Goal: Task Accomplishment & Management: Manage account settings

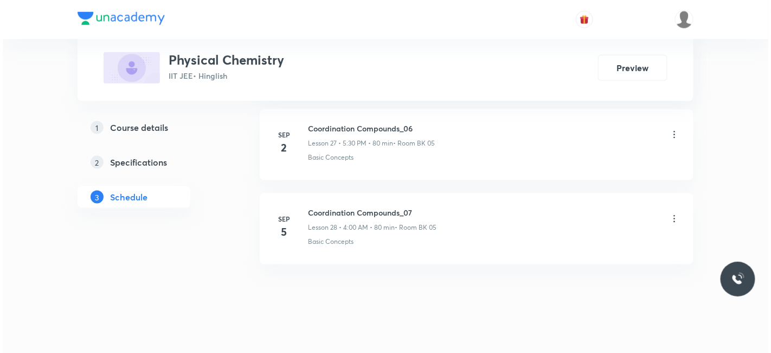
scroll to position [2930, 0]
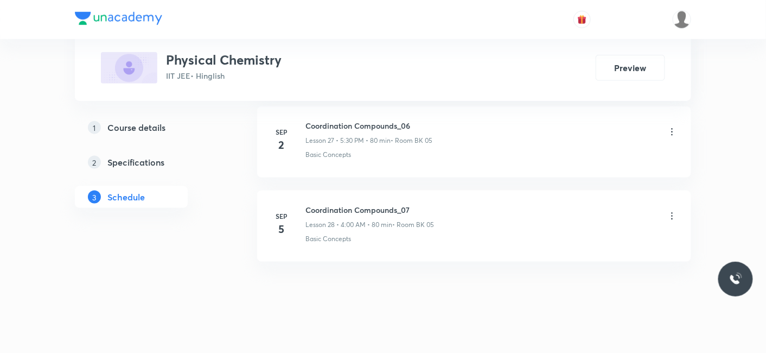
click at [669, 210] on icon at bounding box center [672, 215] width 11 height 11
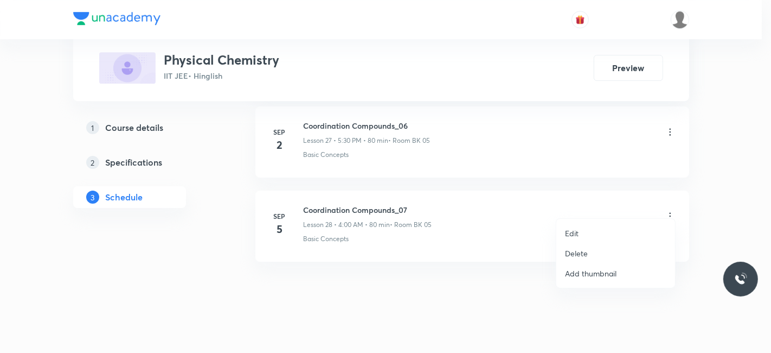
click at [576, 231] on p "Edit" at bounding box center [572, 232] width 14 height 11
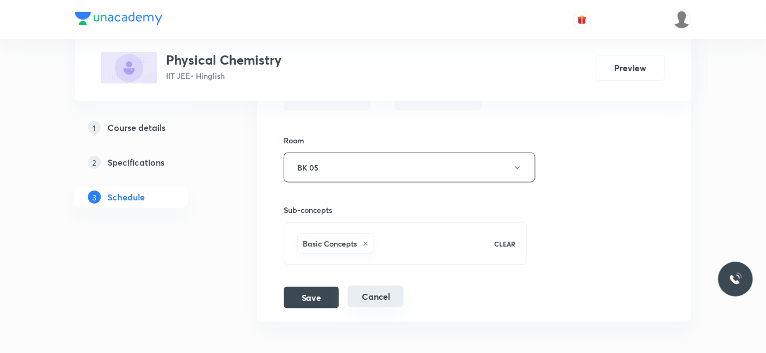
click at [378, 288] on button "Cancel" at bounding box center [376, 296] width 56 height 22
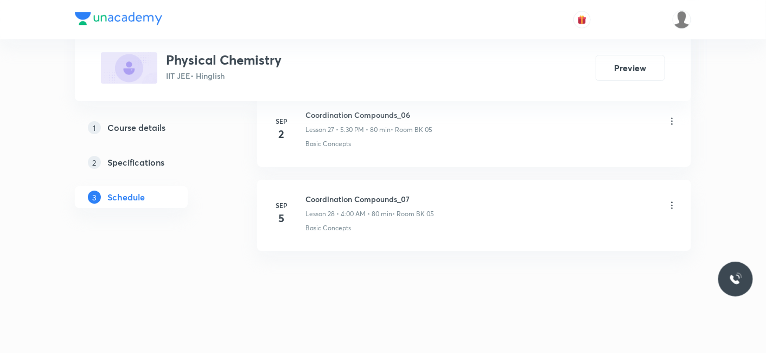
scroll to position [2363, 0]
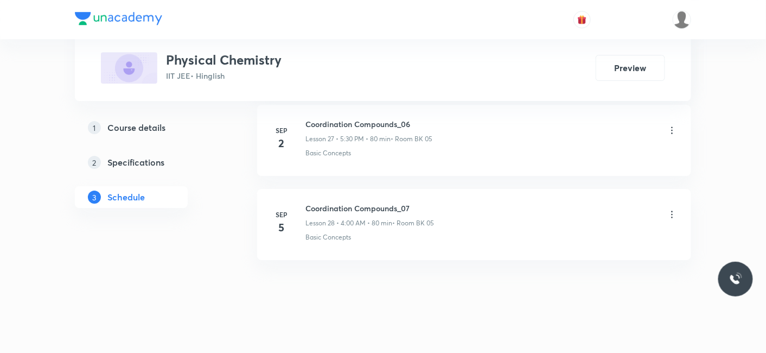
click at [673, 209] on icon at bounding box center [672, 214] width 11 height 11
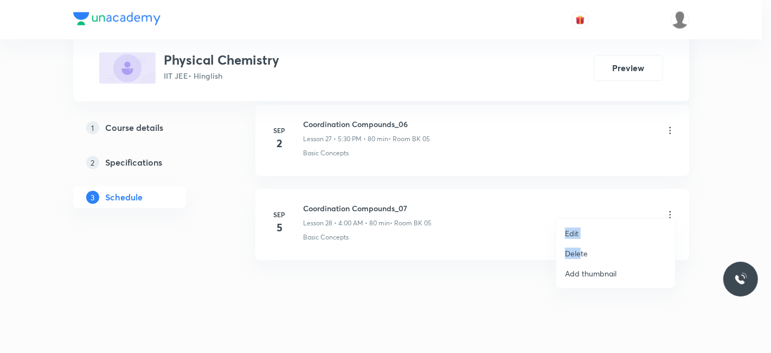
drag, startPoint x: 581, startPoint y: 253, endPoint x: 370, endPoint y: 231, distance: 212.2
click at [421, 271] on div "Edit Delete Add thumbnail" at bounding box center [385, 176] width 771 height 353
click at [302, 198] on div at bounding box center [385, 176] width 771 height 353
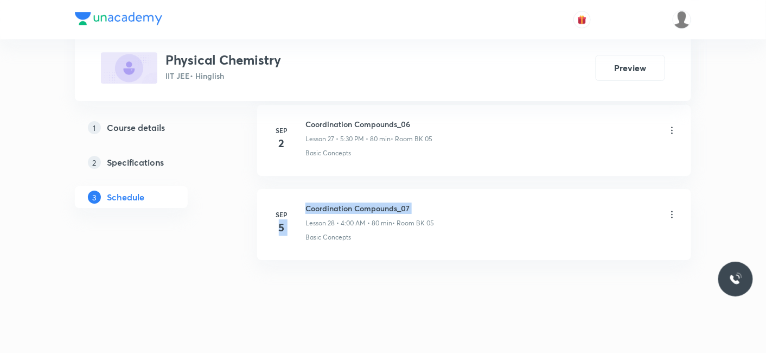
drag, startPoint x: 302, startPoint y: 198, endPoint x: 411, endPoint y: 200, distance: 109.6
click at [411, 202] on div "[DATE] Coordination Compounds_07 Lesson 28 • 4:00 AM • 80 min • Room BK 05 Basi…" at bounding box center [474, 222] width 407 height 40
click at [411, 202] on h6 "Coordination Compounds_07" at bounding box center [369, 207] width 129 height 11
drag, startPoint x: 411, startPoint y: 200, endPoint x: 320, endPoint y: 189, distance: 91.2
click at [320, 189] on li "[DATE] Coordination Compounds_07 Lesson 28 • 4:00 AM • 80 min • Room BK 05 Basi…" at bounding box center [474, 224] width 434 height 71
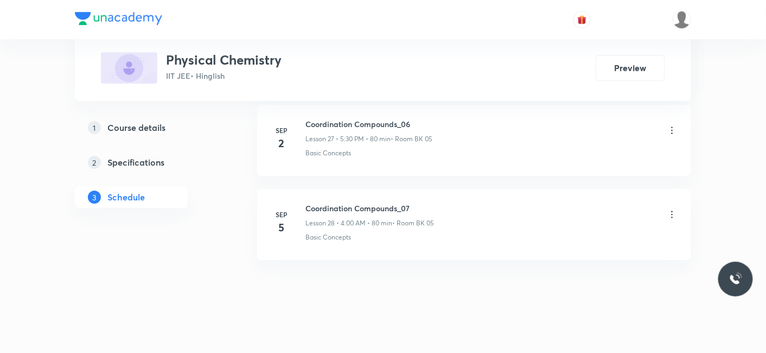
click at [674, 209] on icon at bounding box center [672, 214] width 11 height 11
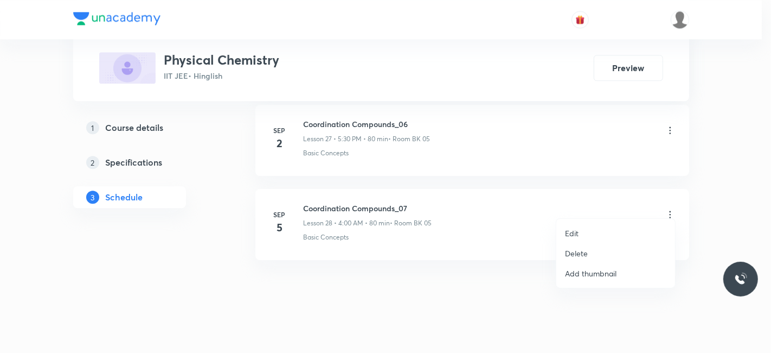
click at [573, 256] on p "Delete" at bounding box center [576, 252] width 23 height 11
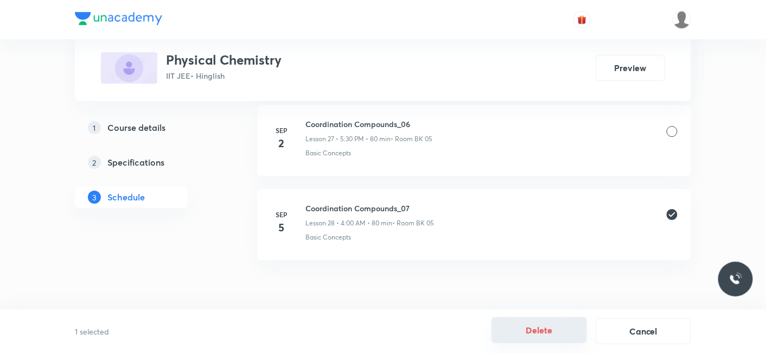
click at [540, 330] on button "Delete" at bounding box center [538, 330] width 95 height 26
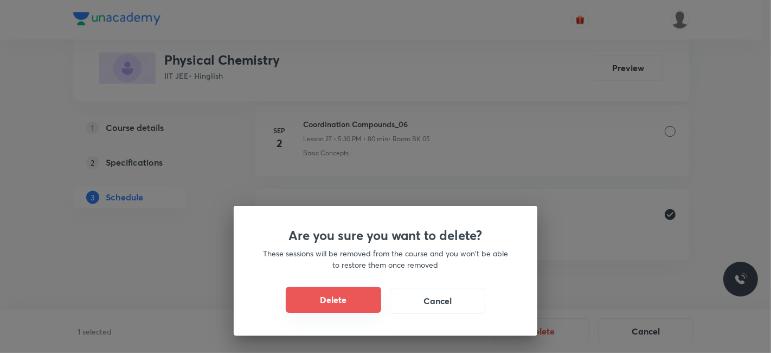
click at [356, 302] on button "Delete" at bounding box center [333, 299] width 95 height 26
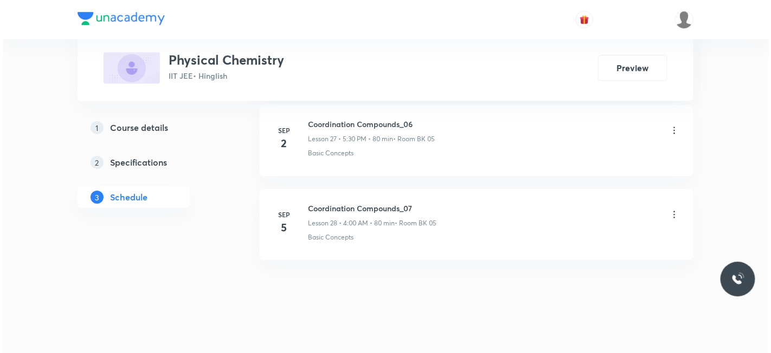
scroll to position [2280, 0]
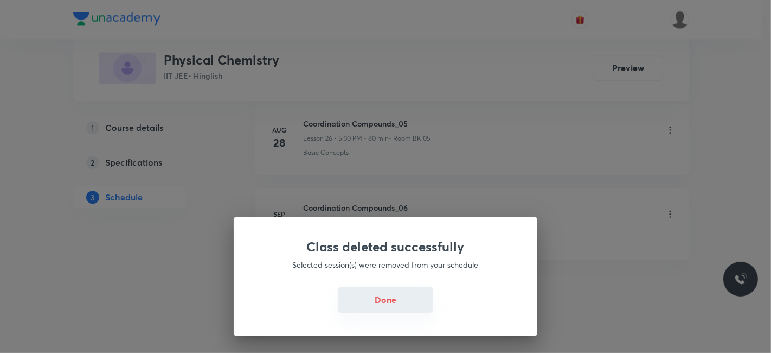
click at [376, 308] on button "Done" at bounding box center [385, 299] width 95 height 26
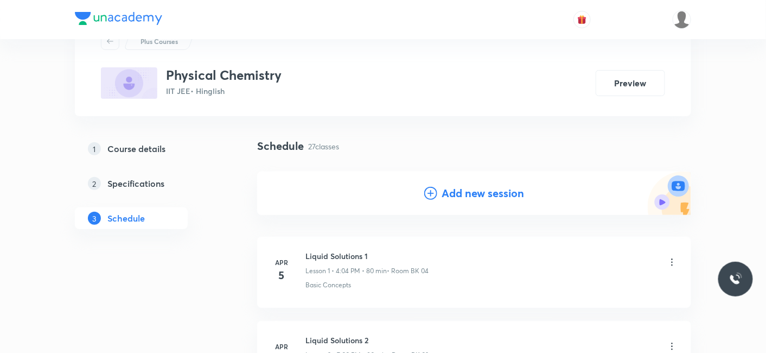
scroll to position [0, 0]
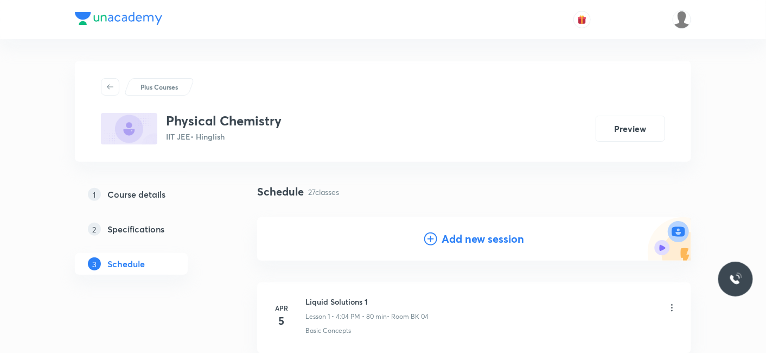
click at [460, 238] on h4 "Add new session" at bounding box center [483, 239] width 82 height 16
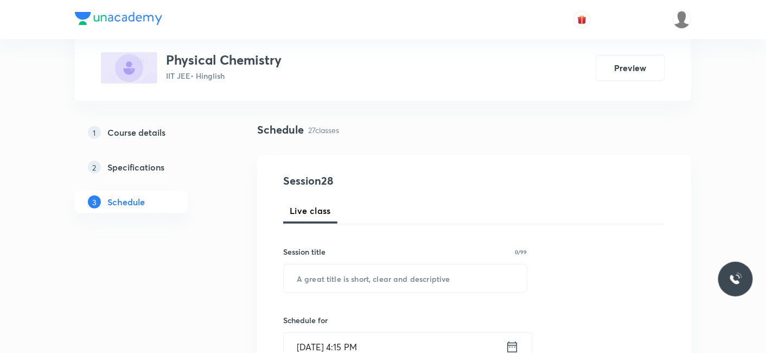
scroll to position [120, 0]
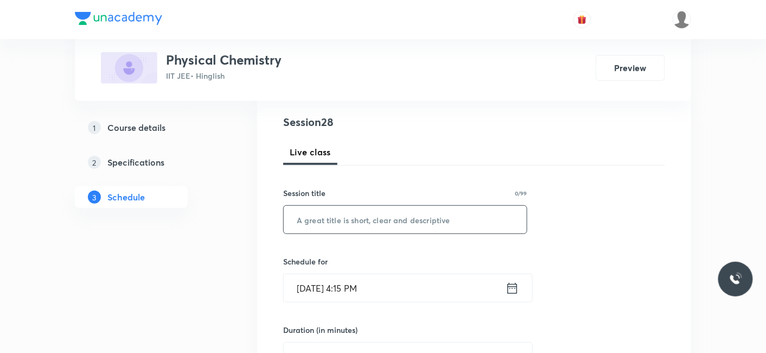
click at [362, 219] on input "text" at bounding box center [405, 220] width 243 height 28
paste input "Coordination Compounds_07"
type input "Coordination Compounds_07"
click at [351, 286] on input "[DATE] 4:15 PM" at bounding box center [395, 288] width 222 height 28
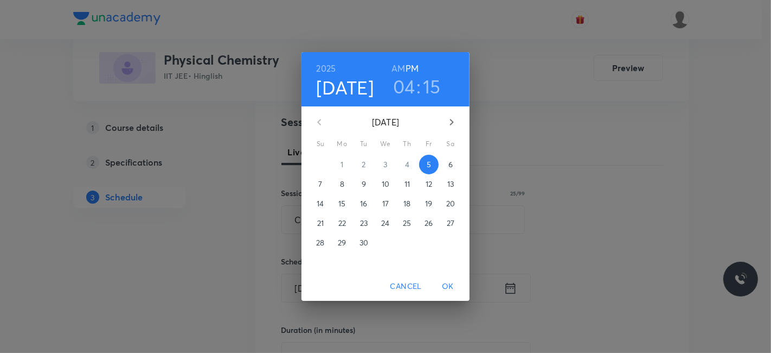
click at [434, 86] on h3 "15" at bounding box center [432, 86] width 18 height 23
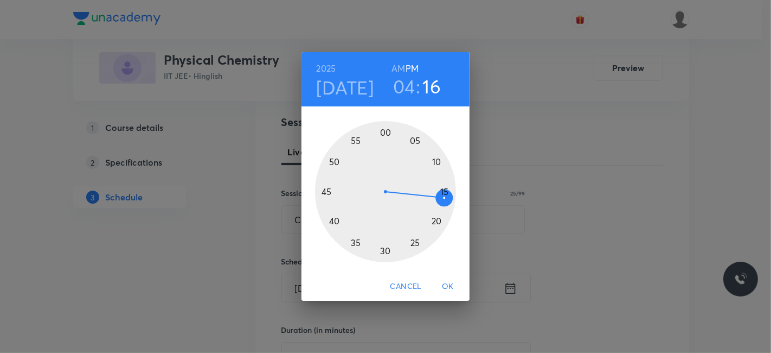
click at [443, 196] on div at bounding box center [385, 191] width 141 height 141
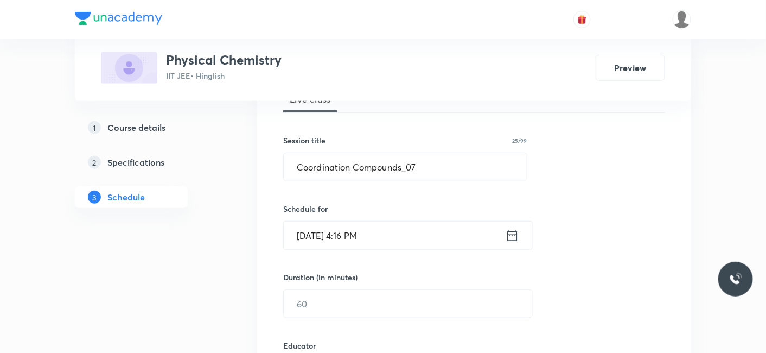
scroll to position [241, 0]
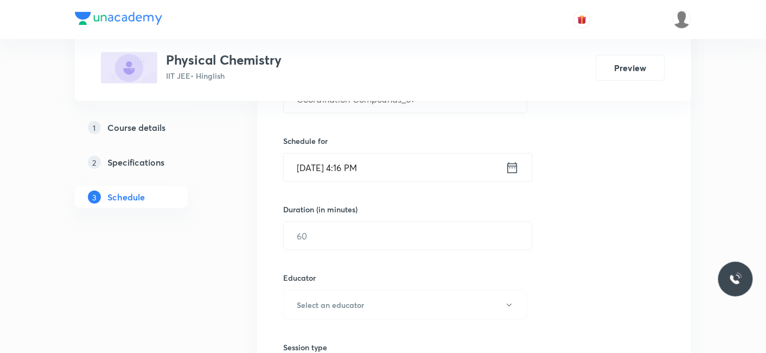
click at [393, 162] on input "[DATE] 4:16 PM" at bounding box center [395, 168] width 222 height 28
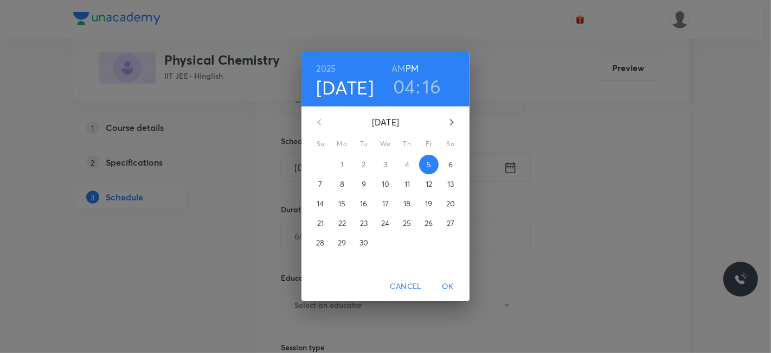
click at [574, 178] on div "[DATE] 04 : 16 AM PM [DATE] Su Mo Tu We Th Fr Sa 31 1 2 3 4 5 6 7 8 9 10 11 12 …" at bounding box center [385, 176] width 771 height 353
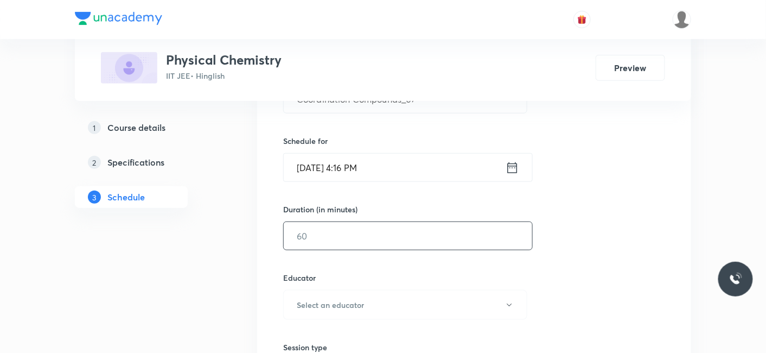
click at [338, 239] on input "text" at bounding box center [408, 236] width 248 height 28
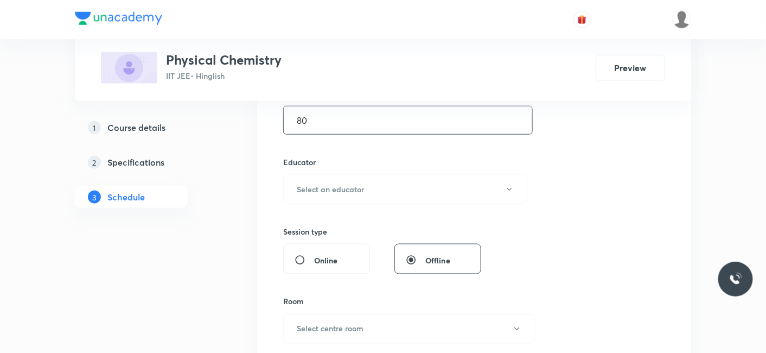
scroll to position [361, 0]
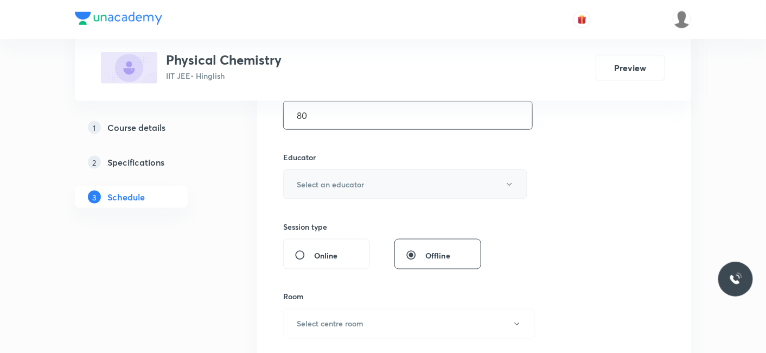
type input "80"
click at [335, 178] on h6 "Select an educator" at bounding box center [330, 183] width 67 height 11
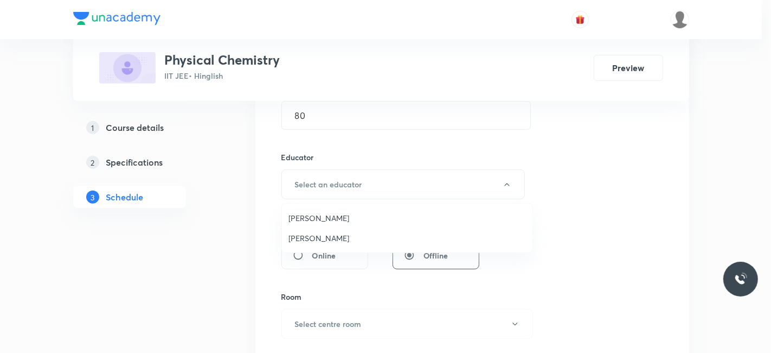
click at [325, 242] on span "[PERSON_NAME]" at bounding box center [408, 237] width 238 height 11
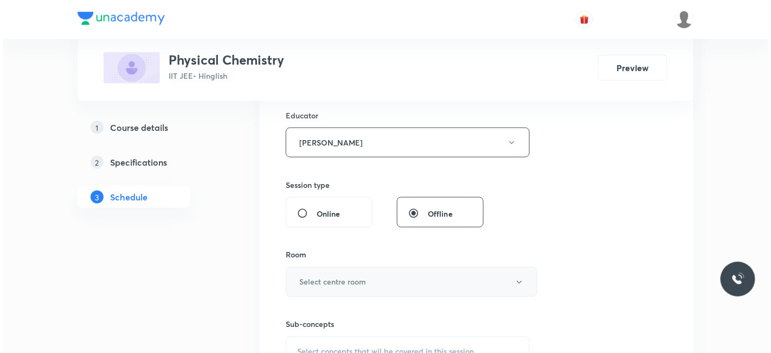
scroll to position [421, 0]
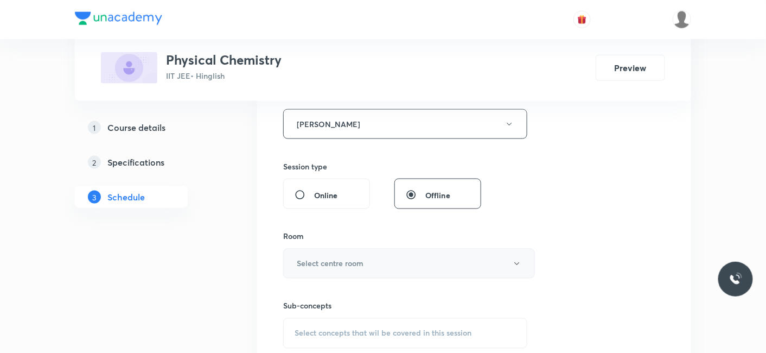
click at [351, 258] on h6 "Select centre room" at bounding box center [330, 263] width 67 height 11
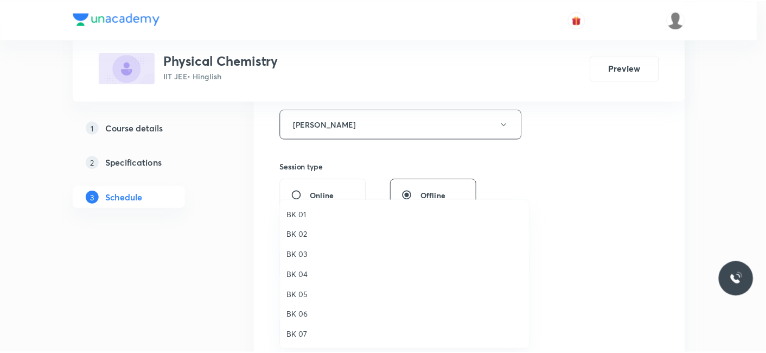
scroll to position [20, 0]
drag, startPoint x: 306, startPoint y: 235, endPoint x: 400, endPoint y: 247, distance: 94.1
click at [308, 235] on span "BK 03" at bounding box center [408, 234] width 238 height 11
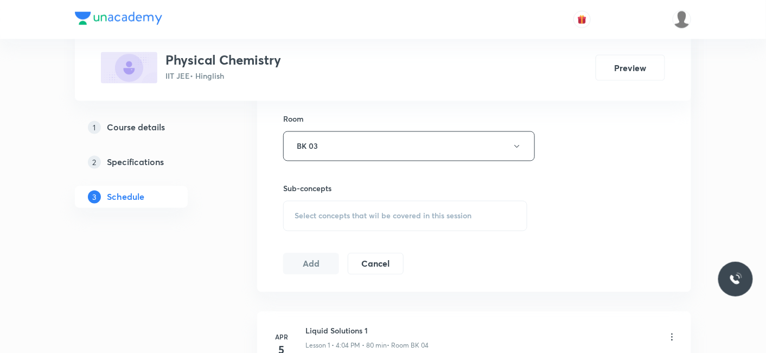
scroll to position [542, 0]
click at [366, 210] on span "Select concepts that wil be covered in this session" at bounding box center [383, 212] width 177 height 9
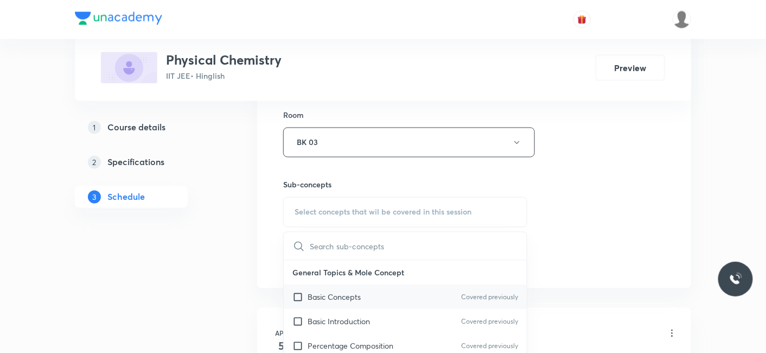
click at [343, 291] on p "Basic Concepts" at bounding box center [334, 296] width 53 height 11
checkbox input "true"
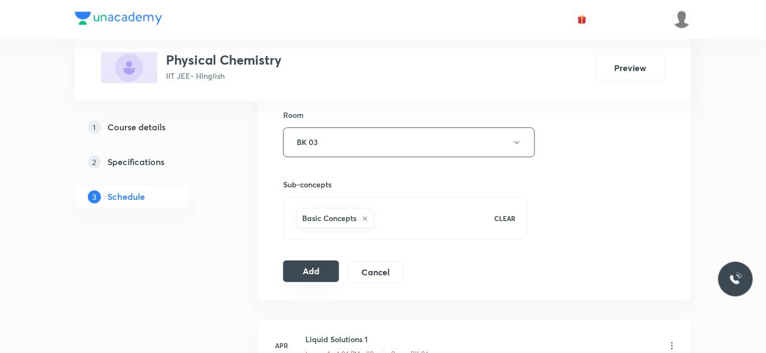
click at [310, 267] on button "Add" at bounding box center [311, 271] width 56 height 22
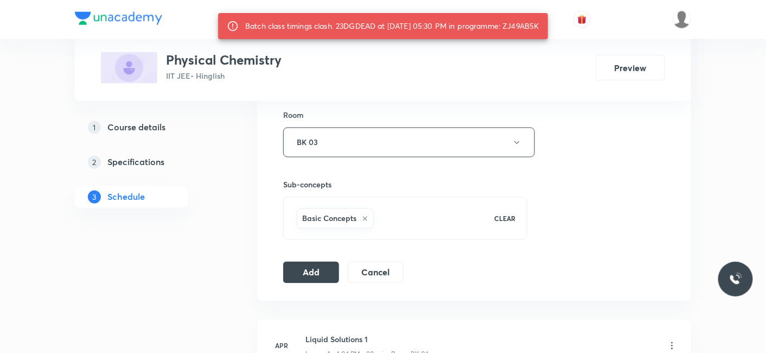
drag, startPoint x: 515, startPoint y: 25, endPoint x: 553, endPoint y: 26, distance: 38.5
click at [548, 26] on div "Batch class timings clash. 23DGDEAD at [DATE] 05:30 PM in programme: ZJ49AB5K" at bounding box center [383, 26] width 330 height 26
copy div "ZJ49AB5K"
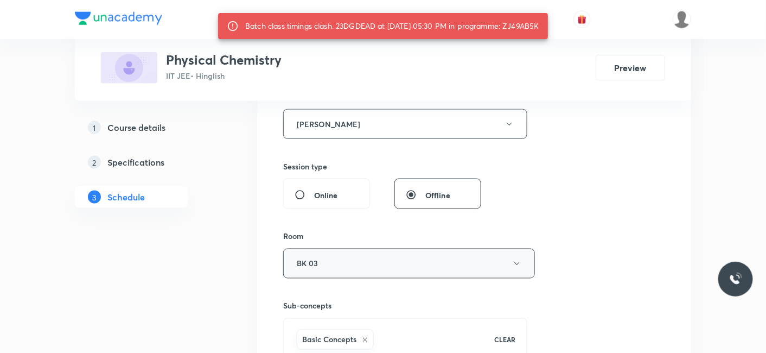
click at [347, 265] on button "BK 03" at bounding box center [409, 263] width 252 height 30
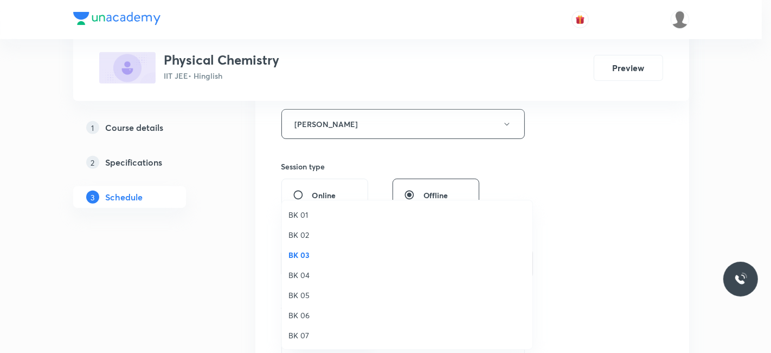
click at [301, 297] on span "BK 05" at bounding box center [408, 294] width 238 height 11
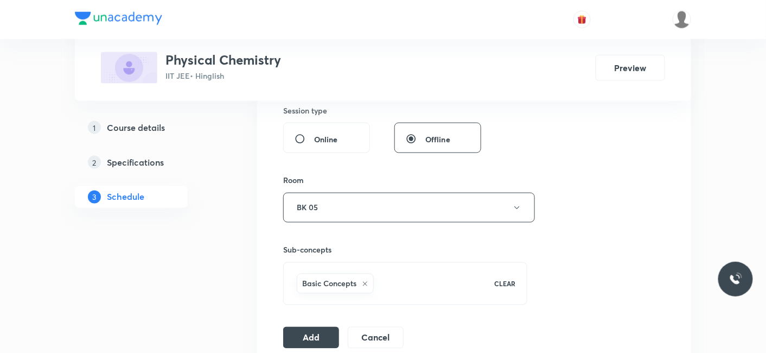
scroll to position [542, 0]
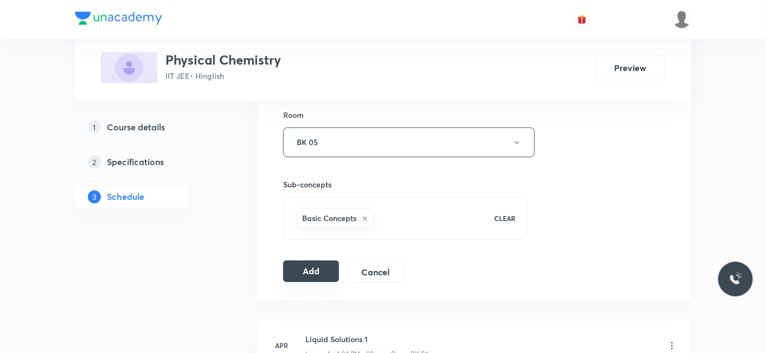
click at [306, 273] on button "Add" at bounding box center [311, 271] width 56 height 22
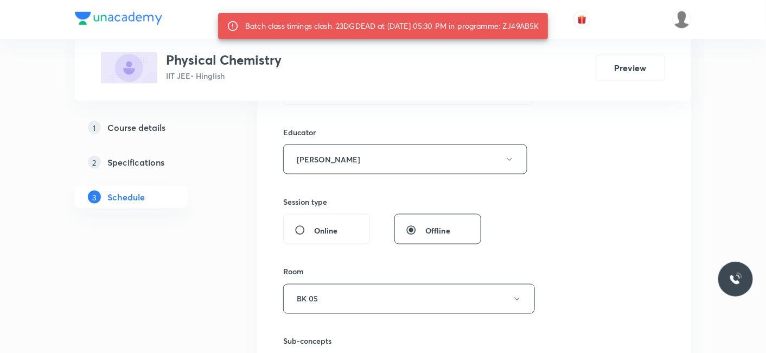
scroll to position [361, 0]
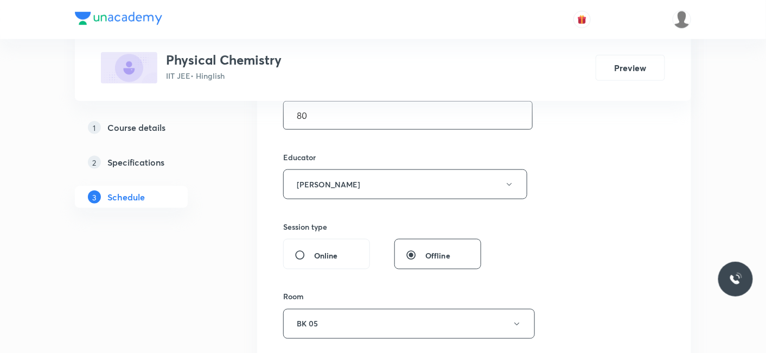
drag, startPoint x: 345, startPoint y: 117, endPoint x: 285, endPoint y: 112, distance: 60.4
click at [285, 112] on input "80" at bounding box center [408, 115] width 248 height 28
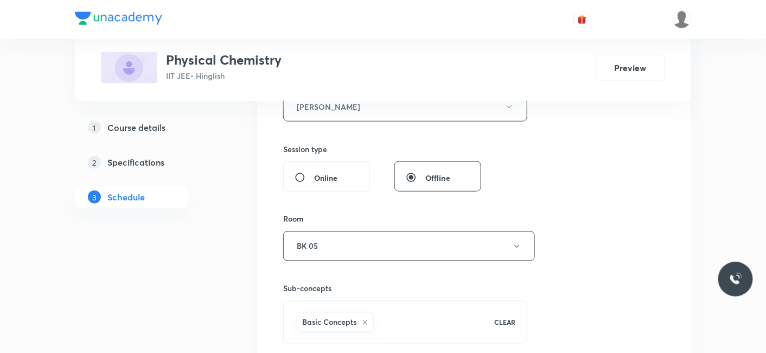
scroll to position [482, 0]
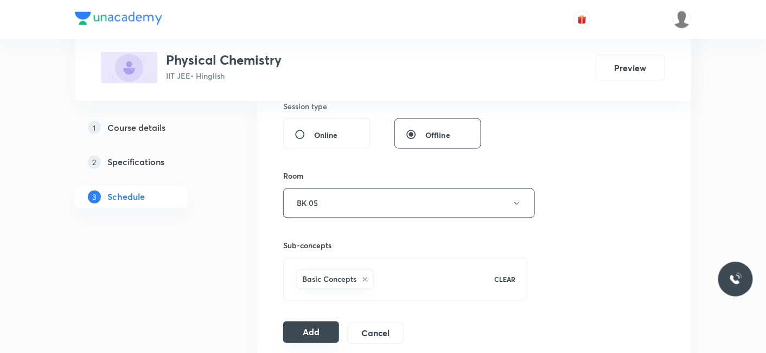
type input "65"
click at [304, 328] on button "Add" at bounding box center [311, 332] width 56 height 22
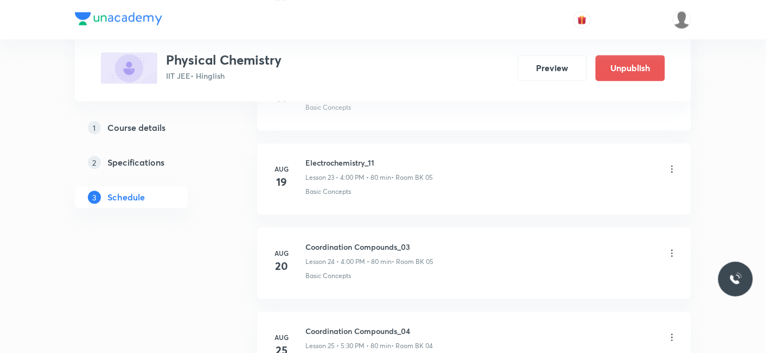
scroll to position [2363, 0]
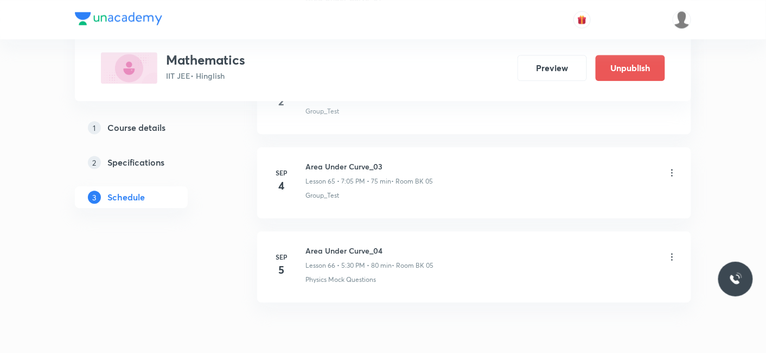
scroll to position [6044, 0]
